Goal: Check status

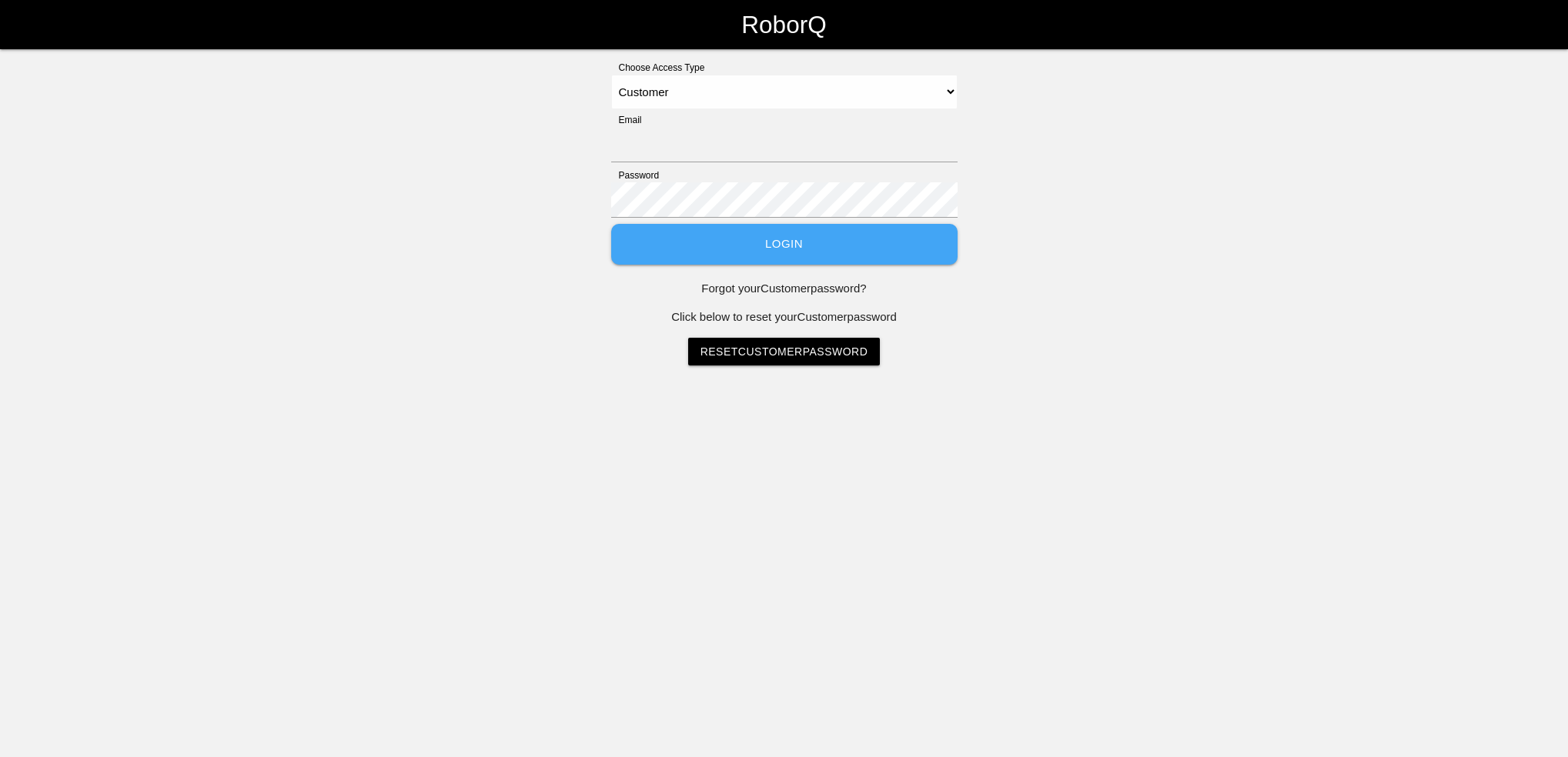
select select "Customer"
type input "[EMAIL_ADDRESS][PERSON_NAME][PERSON_NAME][DOMAIN_NAME]"
click at [952, 94] on select "Select Access Type Admin Customer Supervisor Worker" at bounding box center [784, 91] width 347 height 35
drag, startPoint x: 1090, startPoint y: 261, endPoint x: 975, endPoint y: 255, distance: 115.2
click at [1089, 259] on div "Choose Access Type Select Access Type Admin Customer Supervisor Worker Email [E…" at bounding box center [784, 213] width 1568 height 305
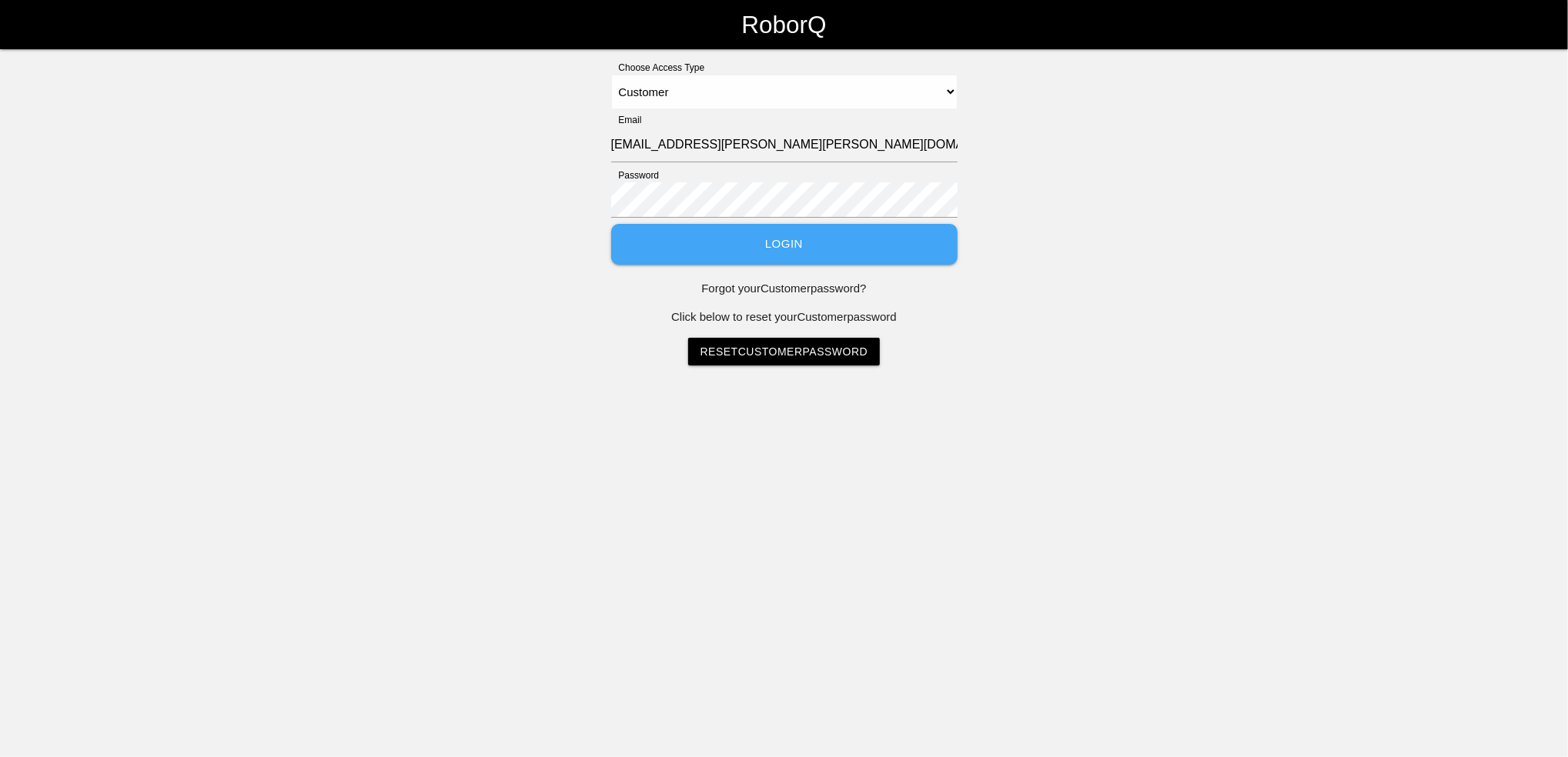
click at [824, 246] on button "Login" at bounding box center [784, 244] width 347 height 41
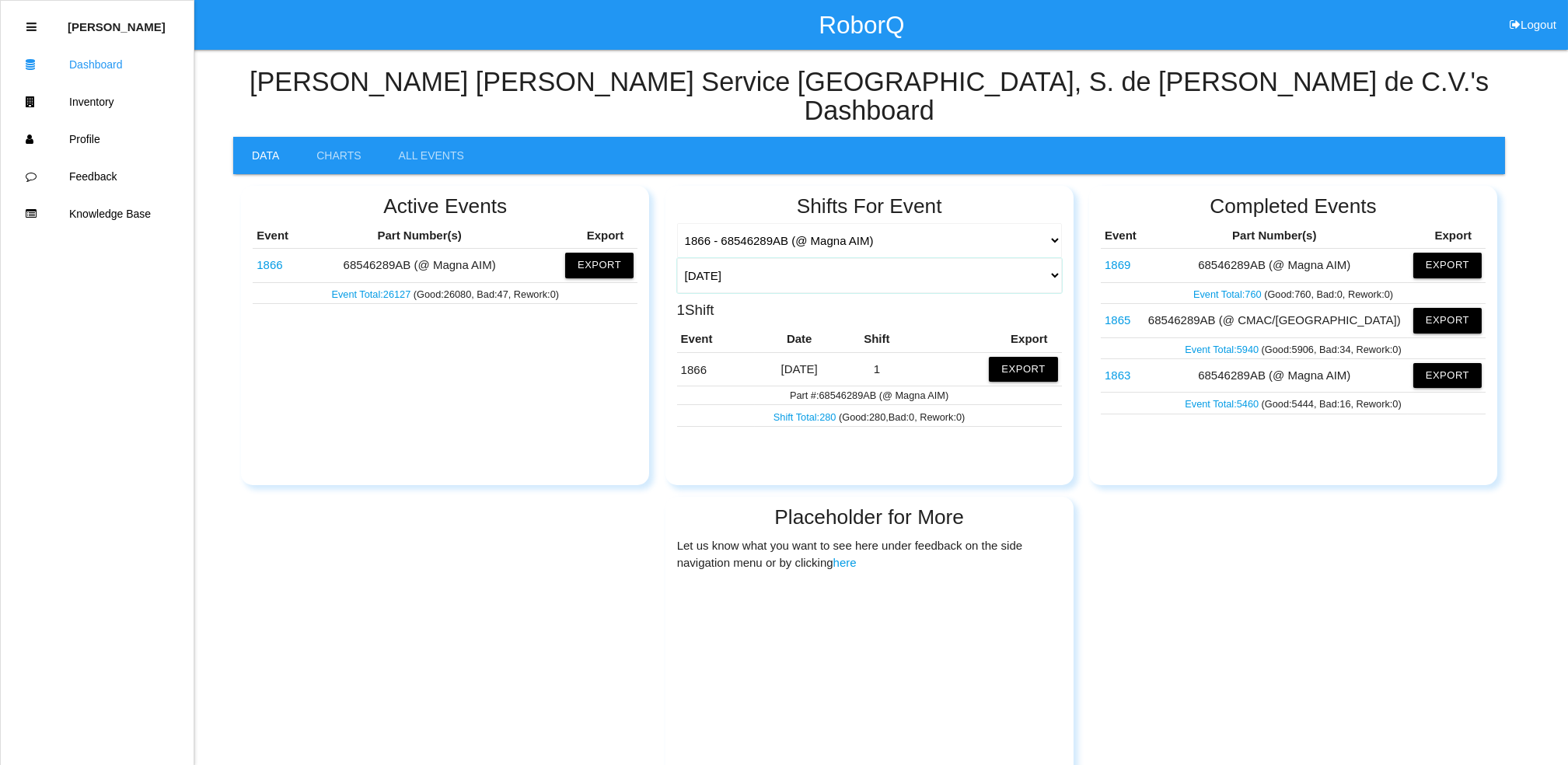
click at [1052, 258] on select "[DATE] [DATE] Range Last 7 days (09/01-09/08) Last 30 days (08/09-09/08) Last 6…" at bounding box center [869, 275] width 385 height 35
click at [677, 258] on select "[DATE] [DATE] Range Last 7 days (09/01-09/08) Last 30 days (08/09-09/08) Last 6…" at bounding box center [869, 275] width 385 height 35
select select "30"
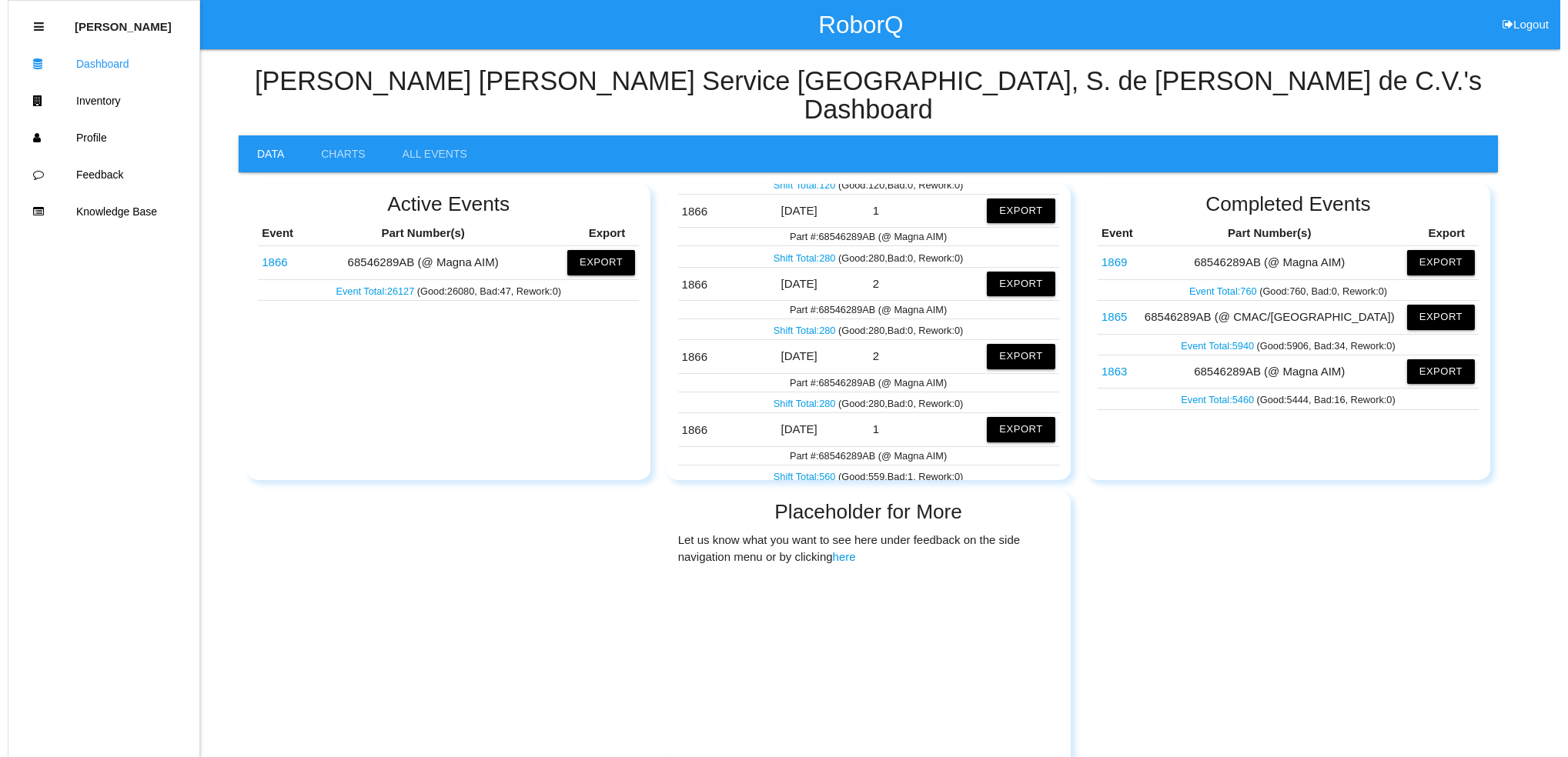
scroll to position [1436, 0]
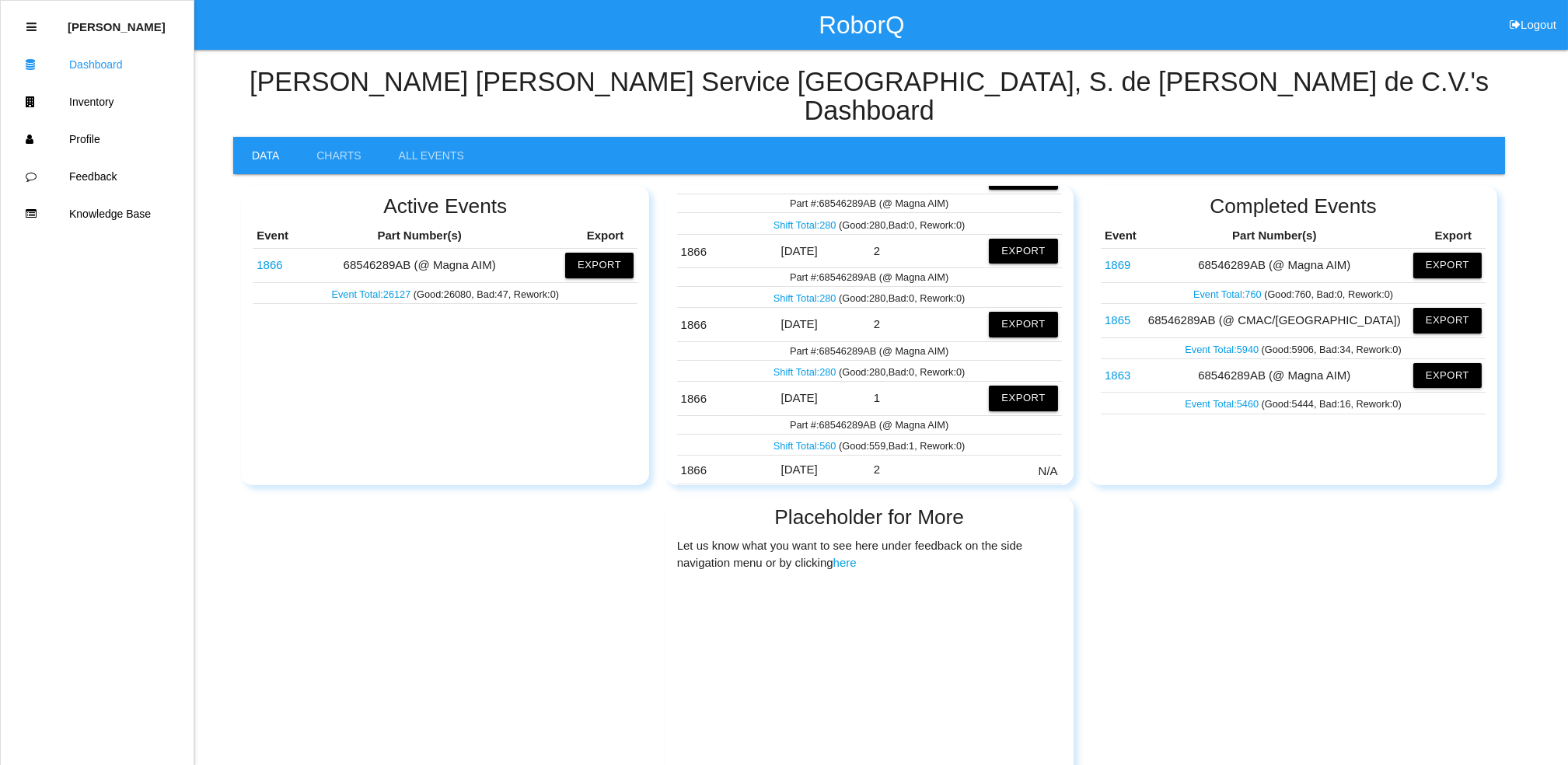
click at [805, 441] on link "Shift Total: 560" at bounding box center [806, 447] width 66 height 12
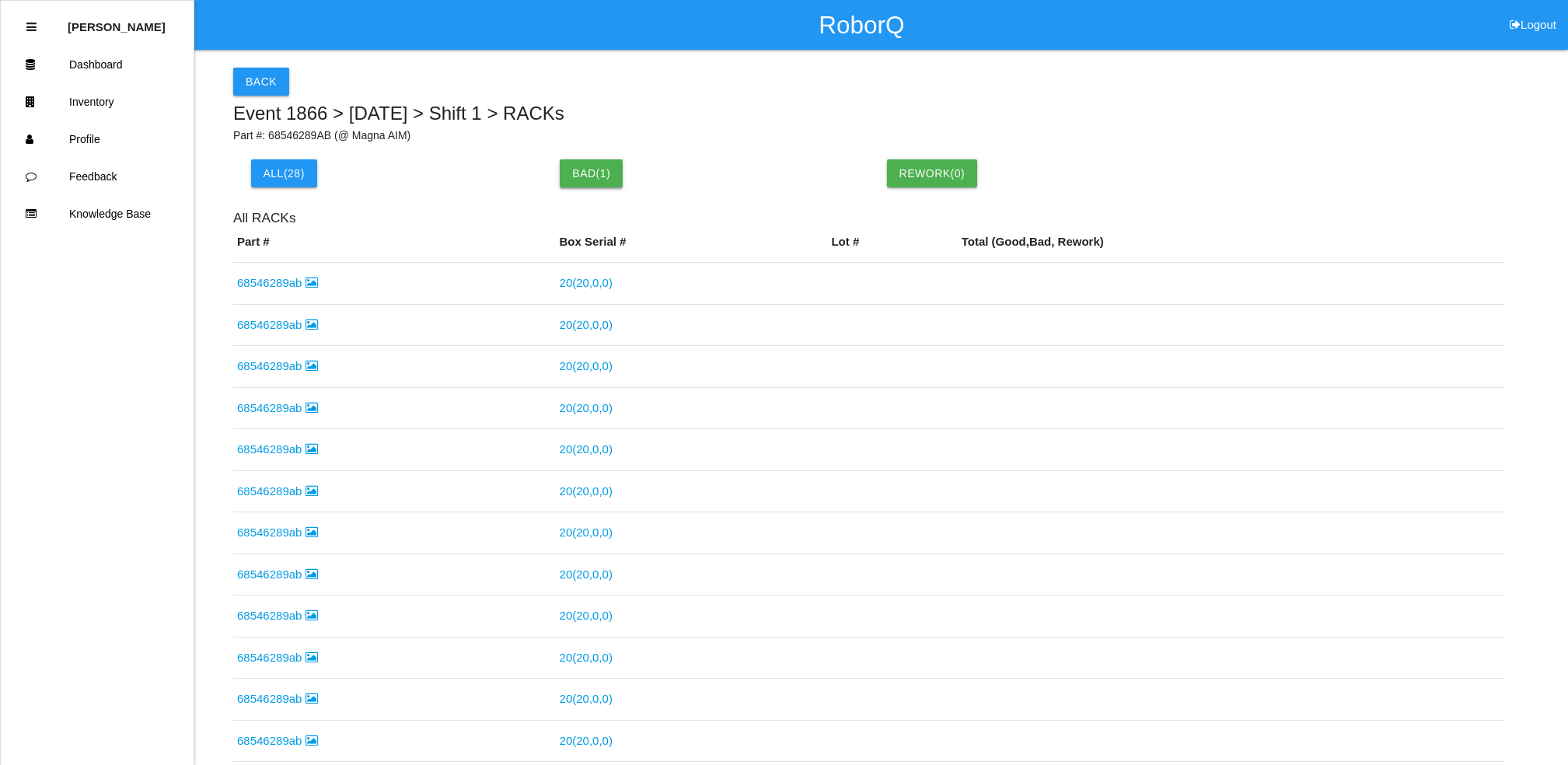
click at [581, 181] on button "Bad ( 1 )" at bounding box center [592, 173] width 63 height 28
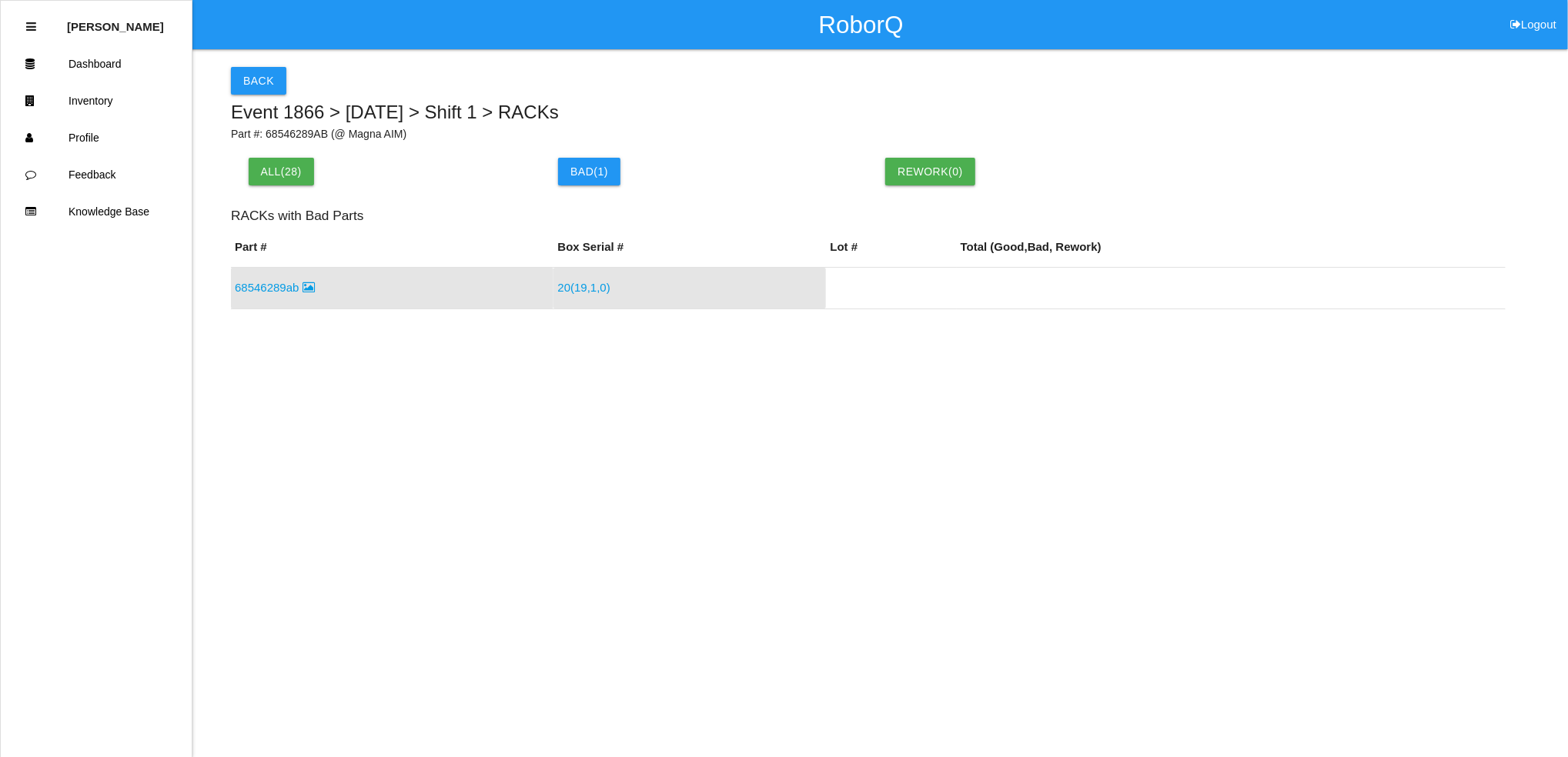
click at [588, 291] on link "20 ( 19 , 1 , 0 )" at bounding box center [583, 286] width 52 height 13
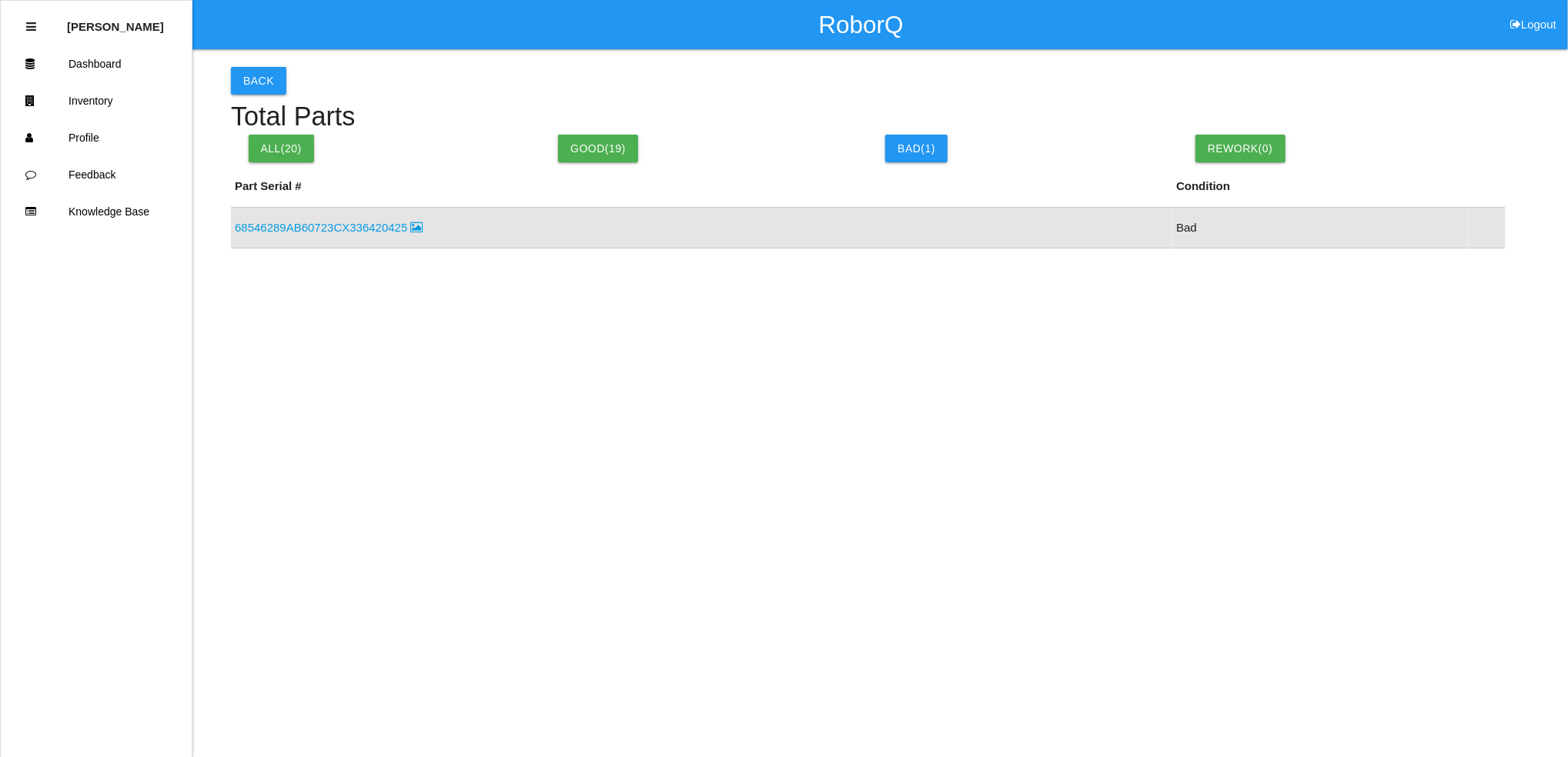
click at [335, 228] on link "68546289AB60723CX336420425" at bounding box center [329, 226] width 188 height 13
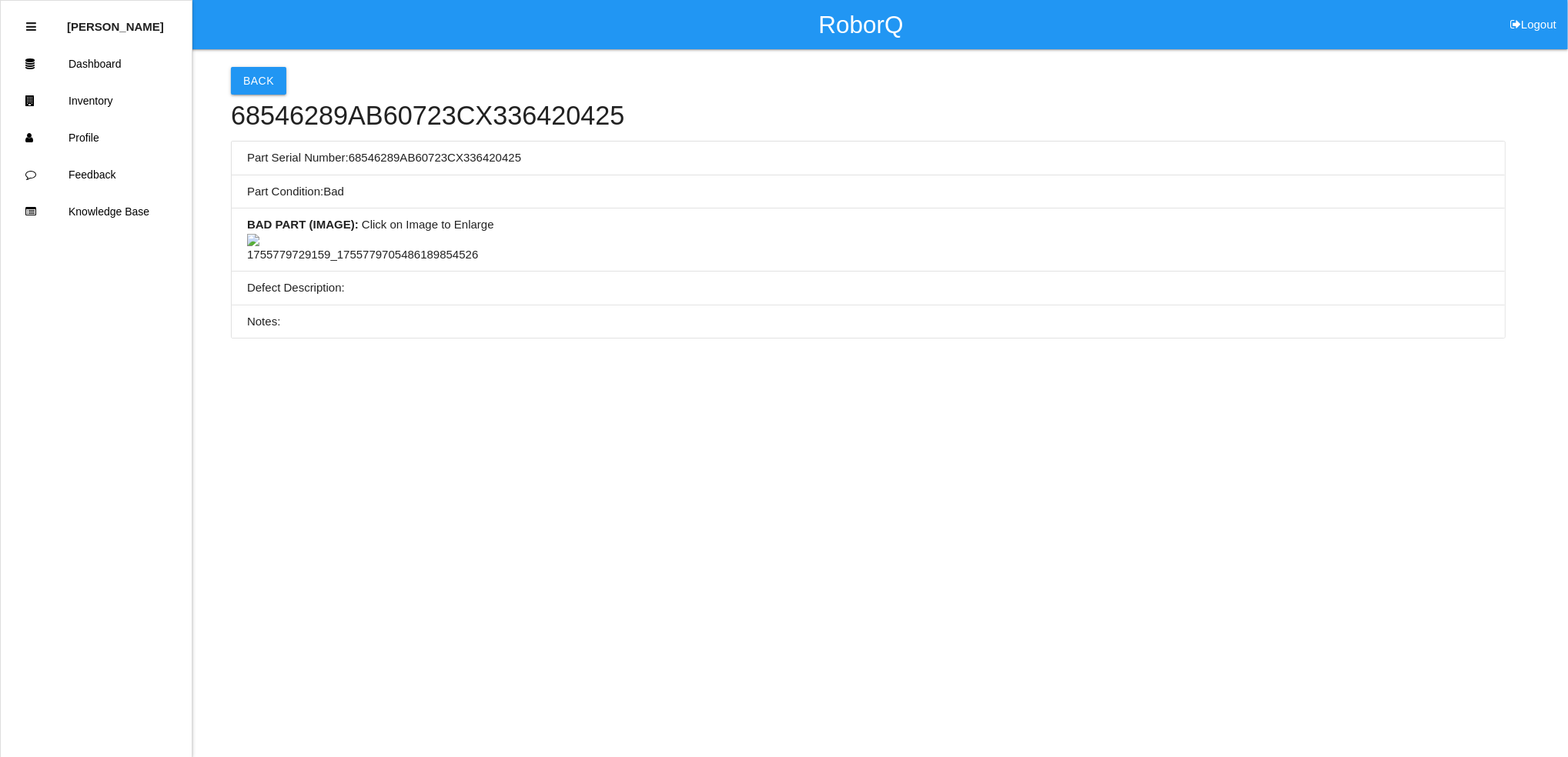
click at [354, 264] on img at bounding box center [362, 249] width 231 height 30
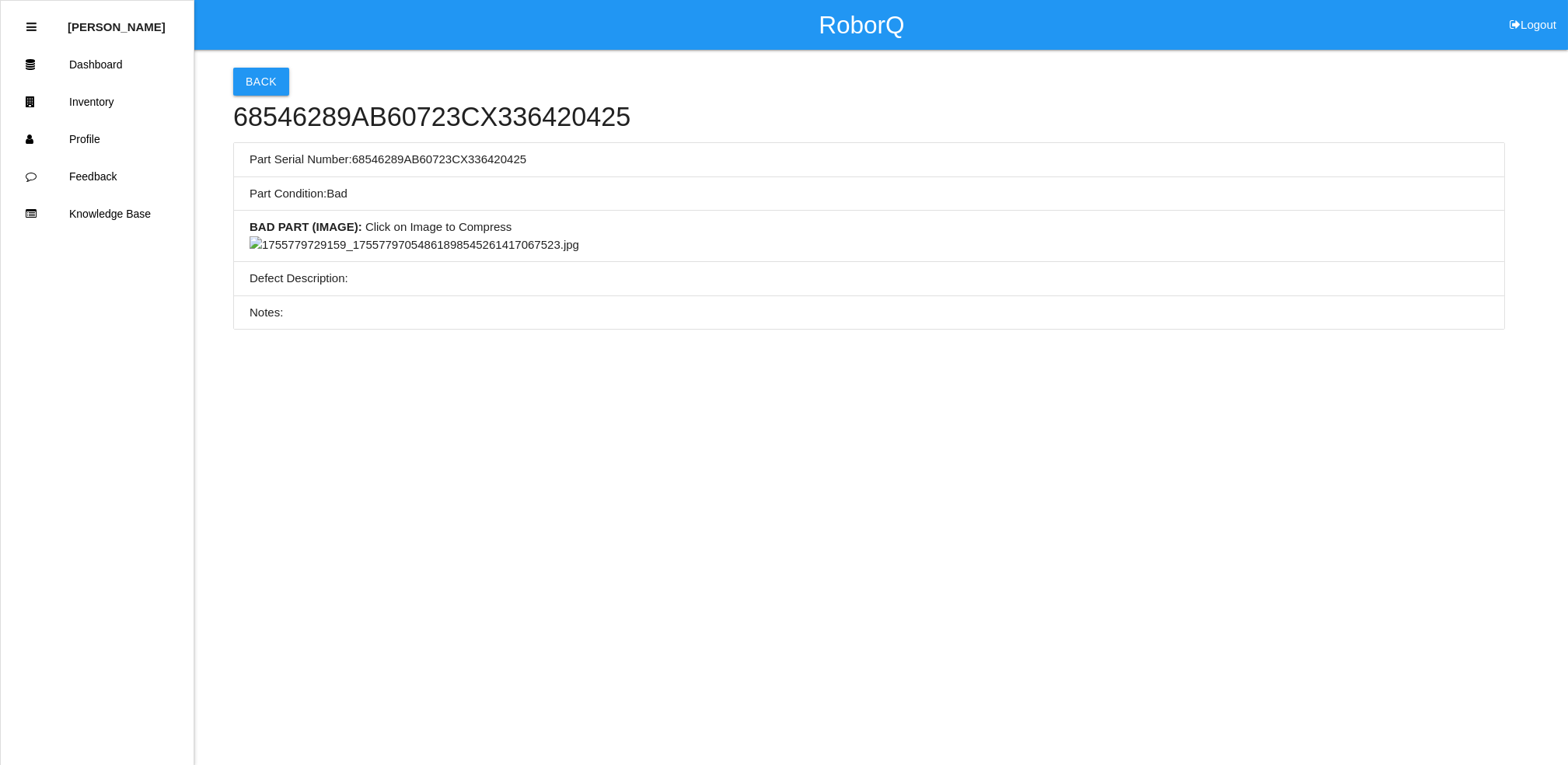
scroll to position [414, 0]
